Goal: Task Accomplishment & Management: Manage account settings

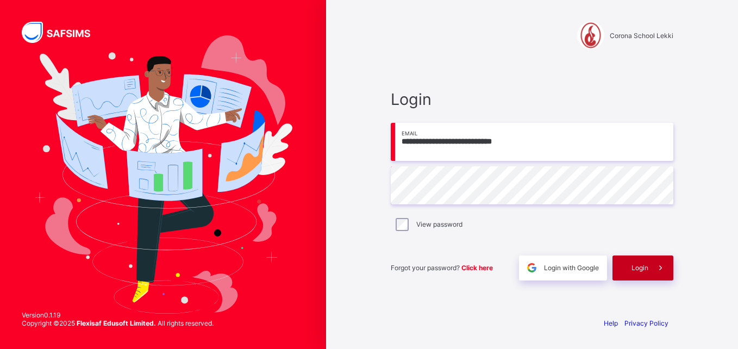
click at [630, 266] on div "Login" at bounding box center [642, 267] width 61 height 25
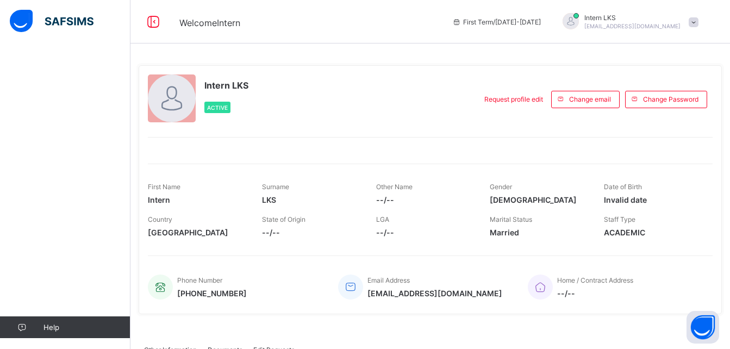
click at [694, 23] on div "Intern LKS [EMAIL_ADDRESS][DOMAIN_NAME]" at bounding box center [627, 22] width 152 height 18
click at [262, 202] on div "First Name Intern Surname LKS Other Name --/-- Gender Male Date of Birth Invali…" at bounding box center [430, 193] width 564 height 33
click at [64, 59] on div "Help" at bounding box center [65, 195] width 130 height 305
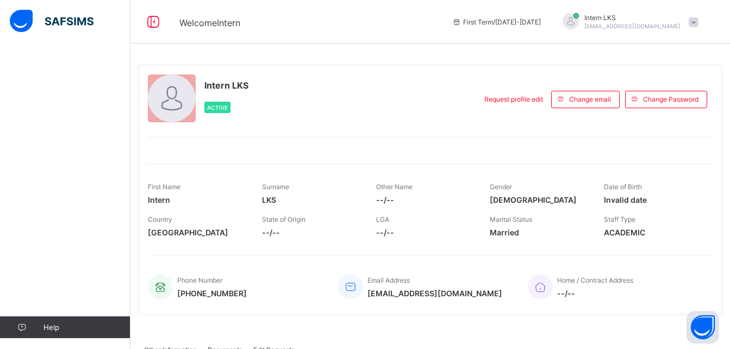
click at [64, 59] on div "Help" at bounding box center [65, 195] width 130 height 305
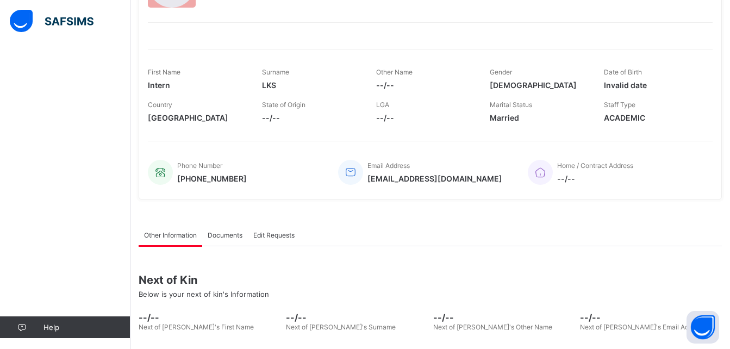
scroll to position [114, 0]
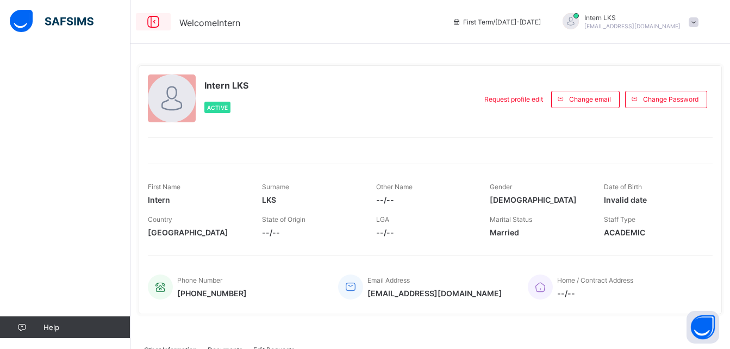
click at [150, 27] on icon at bounding box center [153, 22] width 18 height 16
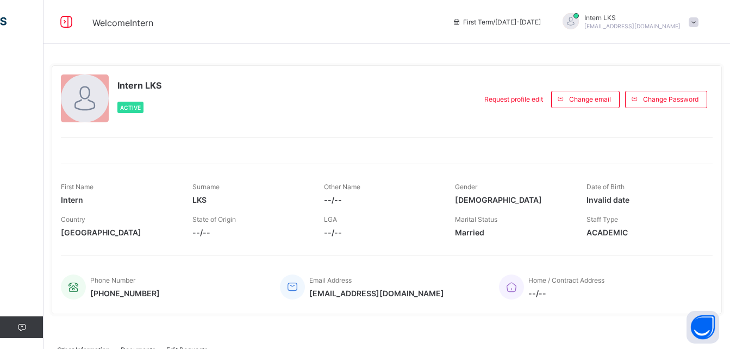
click at [150, 26] on span "Welcome Intern" at bounding box center [122, 22] width 61 height 11
click at [66, 21] on icon at bounding box center [66, 22] width 18 height 16
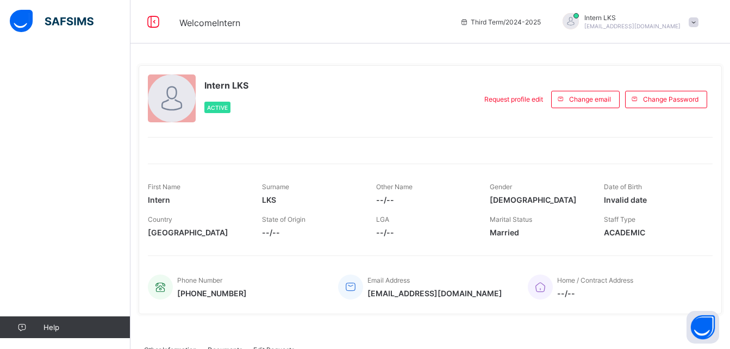
click at [50, 140] on div "Help" at bounding box center [65, 195] width 130 height 305
click at [5, 74] on div "Help" at bounding box center [65, 195] width 130 height 305
click at [11, 26] on img at bounding box center [52, 21] width 84 height 23
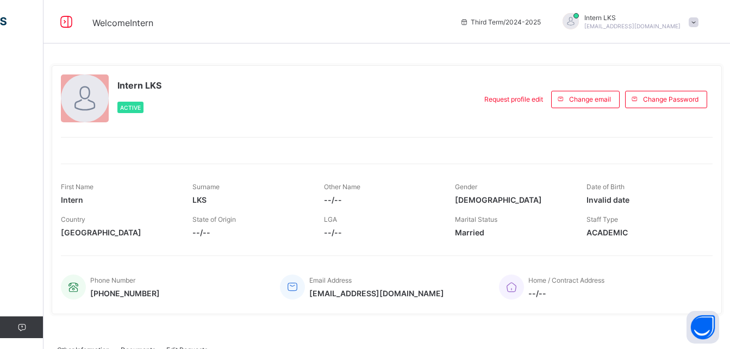
click at [699, 15] on div "Intern LKS lks-intern@coronaschools.org" at bounding box center [627, 22] width 152 height 18
click at [680, 105] on span "Logout" at bounding box center [663, 107] width 72 height 12
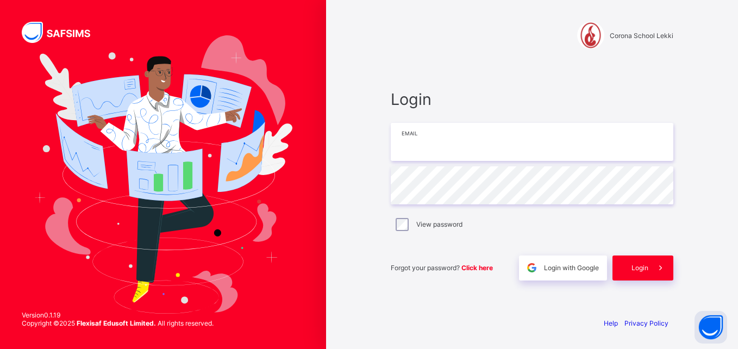
click at [484, 149] on input "email" at bounding box center [532, 142] width 282 height 38
